Goal: Information Seeking & Learning: Learn about a topic

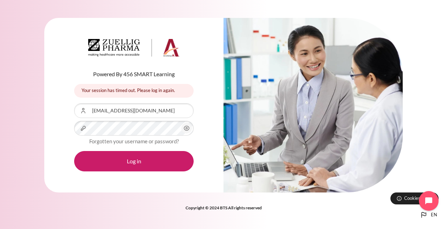
click at [186, 128] on icon "Content" at bounding box center [187, 128] width 8 height 8
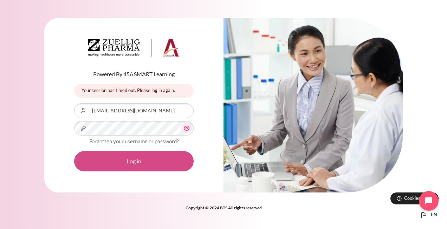
click at [137, 161] on button "Log in" at bounding box center [134, 161] width 120 height 20
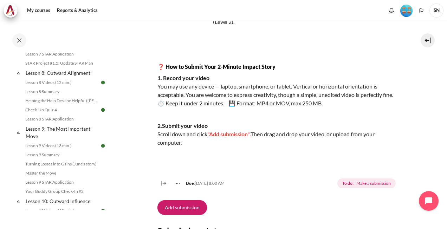
scroll to position [514, 0]
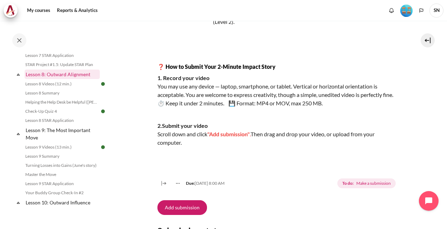
click at [51, 79] on link "Lesson 8: Outward Alignment" at bounding box center [62, 74] width 75 height 9
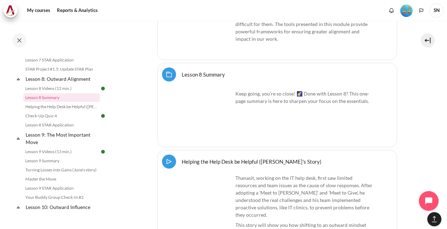
scroll to position [6382, 0]
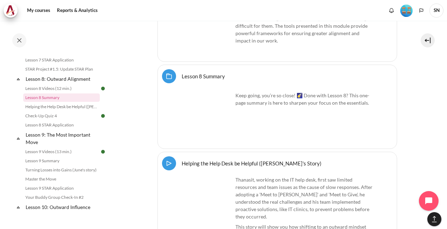
click at [224, 139] on img "Content" at bounding box center [206, 118] width 53 height 53
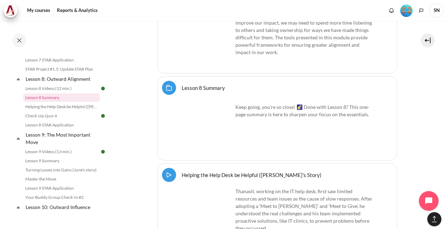
click at [200, 84] on link "Lesson 8 Summary Folder" at bounding box center [203, 87] width 43 height 7
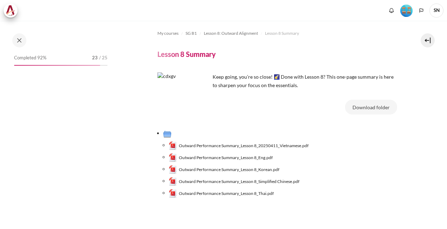
scroll to position [483, 0]
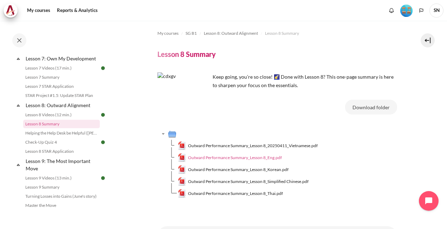
click at [240, 155] on span "Outward Performance Summary_Lesson 8_Eng.pdf" at bounding box center [235, 158] width 94 height 6
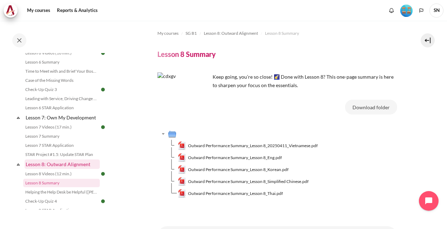
scroll to position [413, 0]
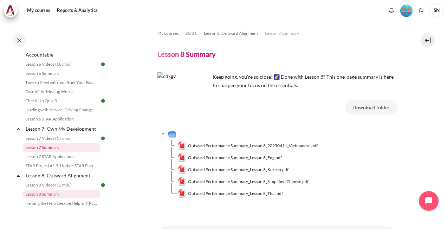
click at [52, 152] on link "Lesson 7 Summary" at bounding box center [61, 147] width 77 height 8
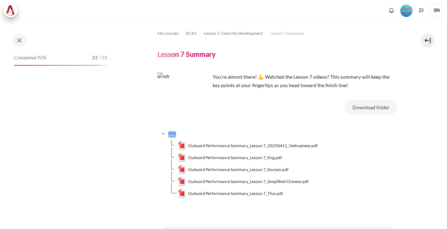
scroll to position [436, 0]
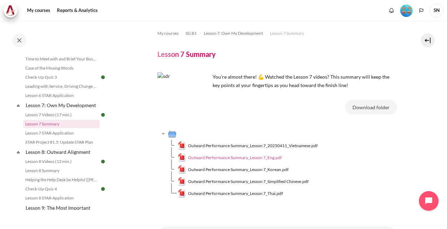
click at [214, 158] on span "Outward Performance Summary_Lesson 7_Eng.pdf" at bounding box center [235, 158] width 94 height 6
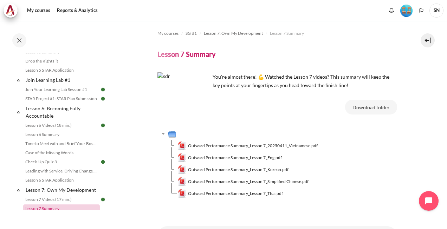
scroll to position [331, 0]
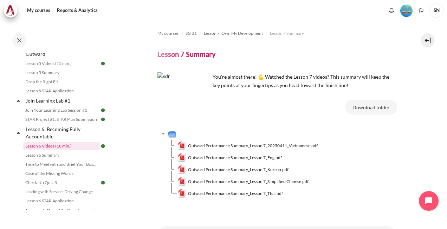
click at [47, 151] on link "Lesson 6 Videos (18 min.)" at bounding box center [61, 146] width 77 height 8
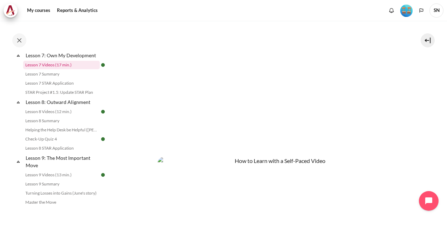
scroll to position [494, 0]
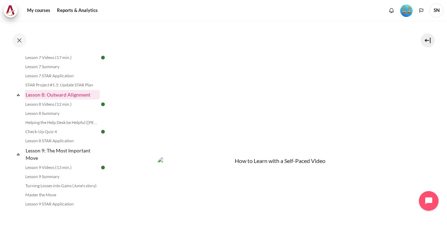
click at [51, 100] on link "Lesson 8: Outward Alignment" at bounding box center [62, 94] width 75 height 9
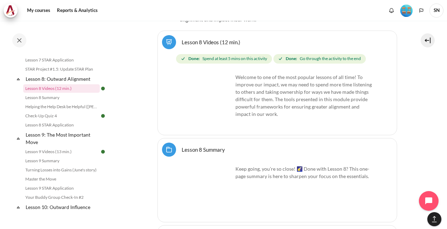
scroll to position [6312, 0]
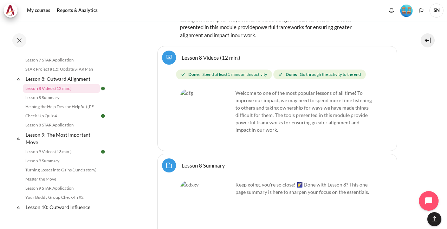
click at [222, 209] on img "Content" at bounding box center [206, 207] width 53 height 53
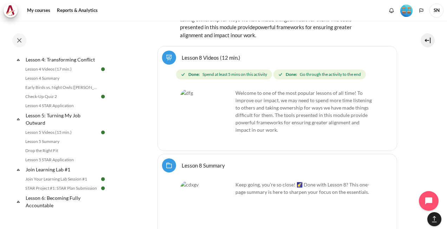
scroll to position [263, 0]
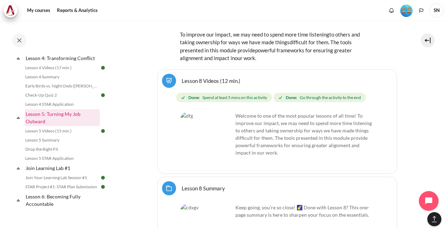
click at [53, 121] on link "Lesson 5: Turning My Job Outward" at bounding box center [62, 117] width 75 height 17
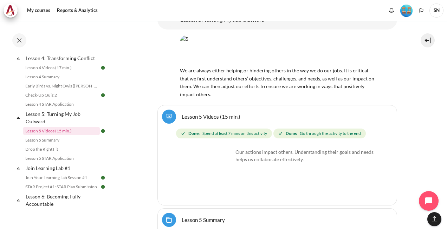
scroll to position [3896, 0]
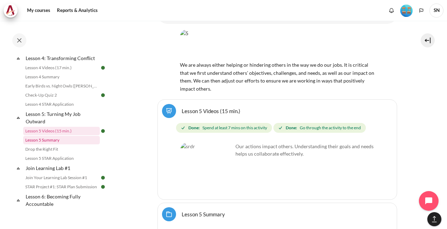
click at [51, 145] on link "Lesson 5 Summary" at bounding box center [61, 140] width 77 height 8
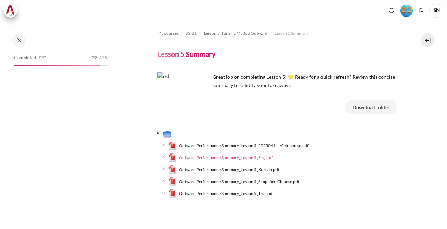
click at [225, 155] on span "Outward Performance Summary_Lesson 5_Eng.pdf" at bounding box center [226, 158] width 94 height 6
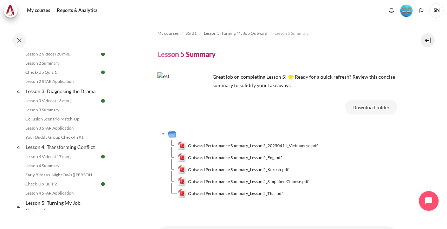
scroll to position [209, 0]
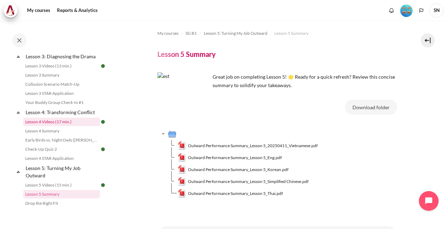
click at [46, 126] on link "Lesson 4 Videos (17 min.)" at bounding box center [61, 122] width 77 height 8
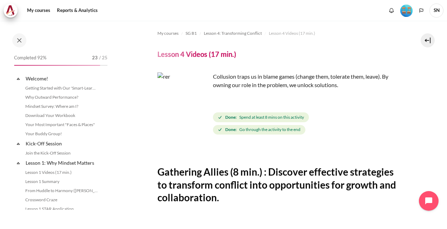
scroll to position [207, 0]
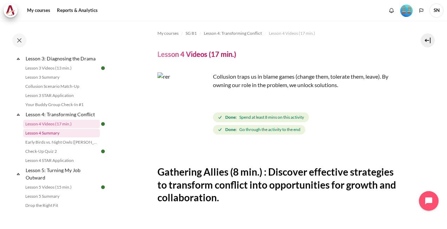
click at [46, 137] on link "Lesson 4 Summary" at bounding box center [61, 133] width 77 height 8
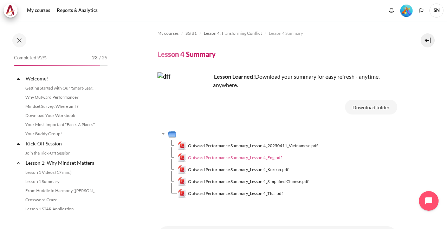
scroll to position [216, 0]
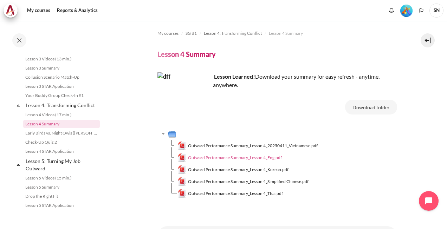
click at [230, 156] on span "Outward Performance Summary_Lesson 4_Eng.pdf" at bounding box center [235, 158] width 94 height 6
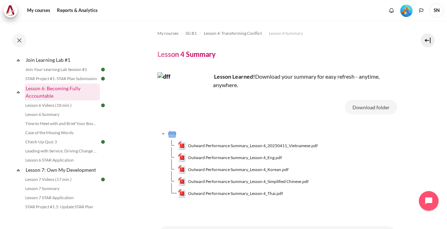
scroll to position [392, 0]
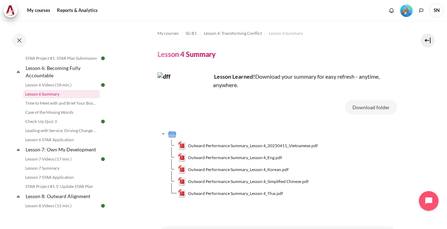
click at [46, 98] on link "Lesson 6 Summary" at bounding box center [61, 94] width 77 height 8
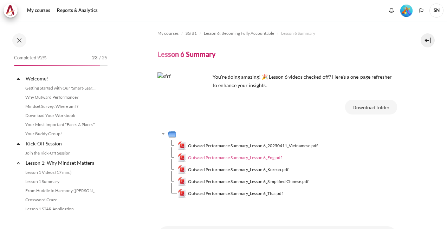
scroll to position [362, 0]
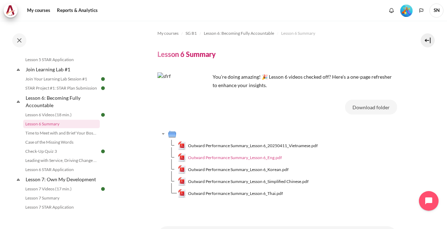
click at [241, 157] on span "Outward Performance Summary_Lesson 6_Eng.pdf" at bounding box center [235, 158] width 94 height 6
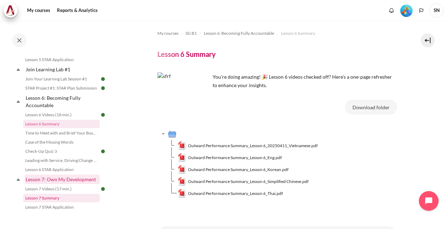
click at [57, 183] on link "Lesson 7: Own My Development" at bounding box center [62, 179] width 75 height 9
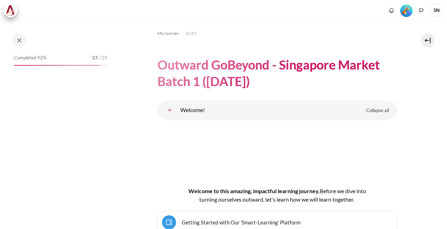
scroll to position [5620, 0]
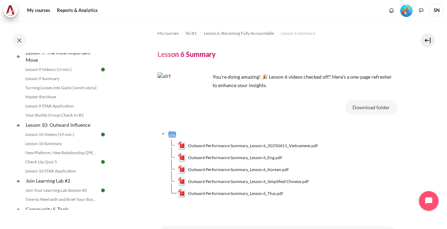
scroll to position [608, 0]
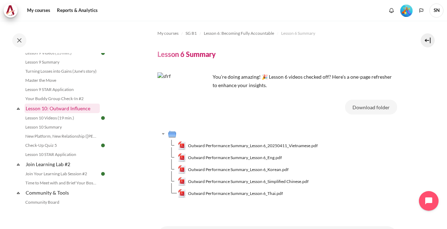
click at [65, 113] on link "Lesson 10: Outward Influence" at bounding box center [62, 108] width 75 height 9
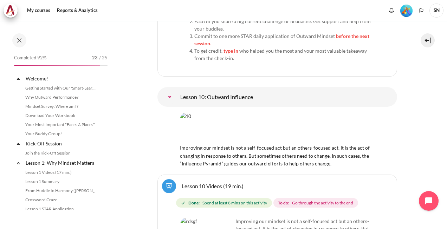
scroll to position [638, 0]
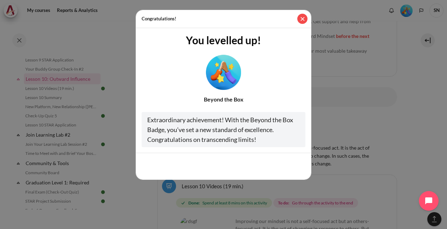
click at [304, 18] on button "Close" at bounding box center [303, 19] width 10 height 10
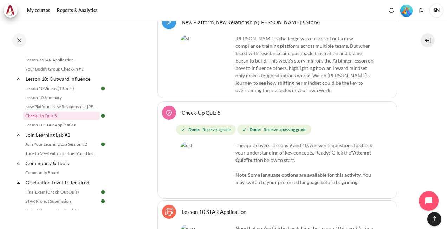
scroll to position [7975, 0]
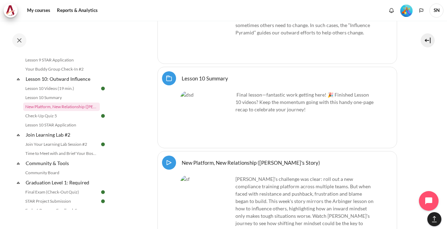
click at [222, 91] on img "Content" at bounding box center [206, 117] width 53 height 53
click at [210, 75] on link "Lesson 10 Summary Folder" at bounding box center [205, 78] width 46 height 7
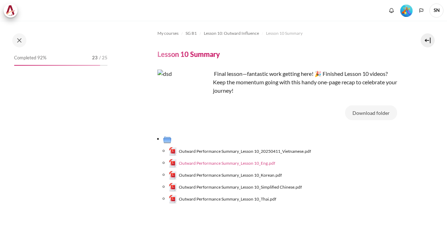
click at [256, 164] on span "Outward Performance Summary_Lesson 10_Eng.pdf" at bounding box center [227, 163] width 96 height 6
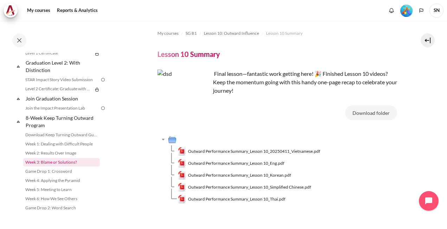
scroll to position [763, 0]
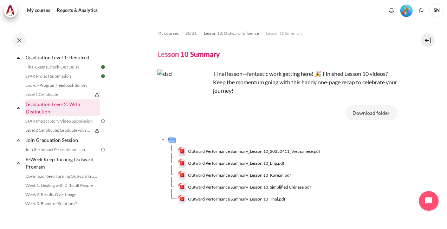
click at [56, 111] on link "Graduation Level 2: With Distinction" at bounding box center [62, 108] width 75 height 17
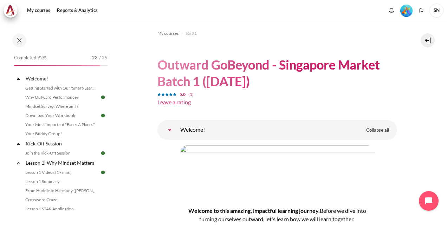
scroll to position [788, 0]
